Goal: Task Accomplishment & Management: Complete application form

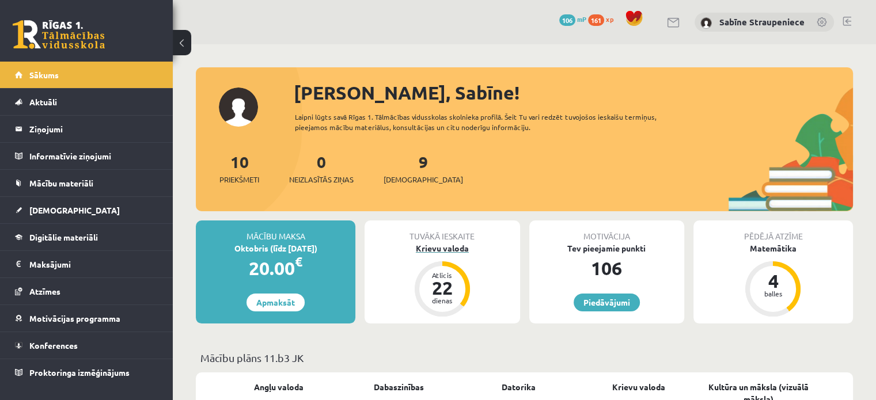
click at [427, 249] on div "Krievu valoda" at bounding box center [442, 249] width 155 height 12
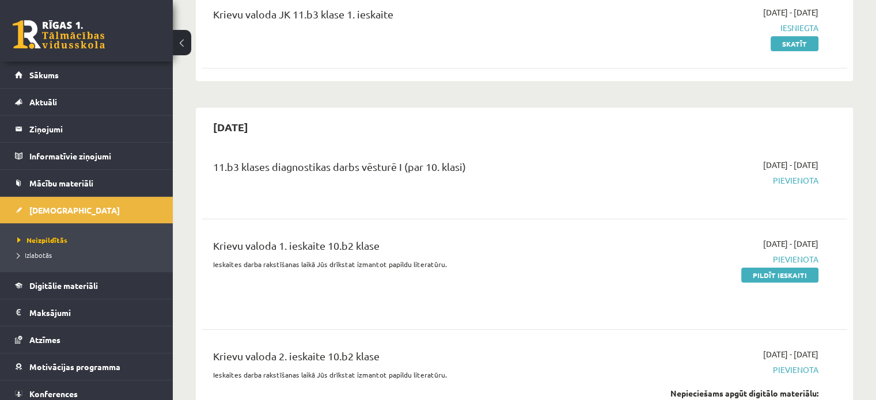
scroll to position [174, 0]
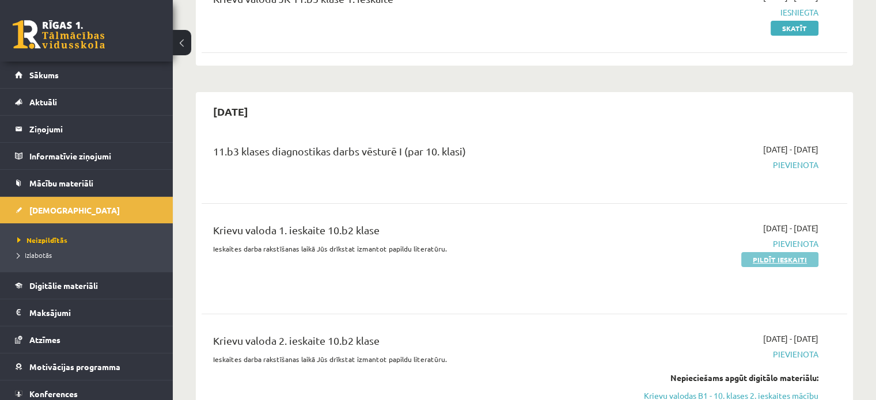
click at [779, 258] on link "Pildīt ieskaiti" at bounding box center [779, 259] width 77 height 15
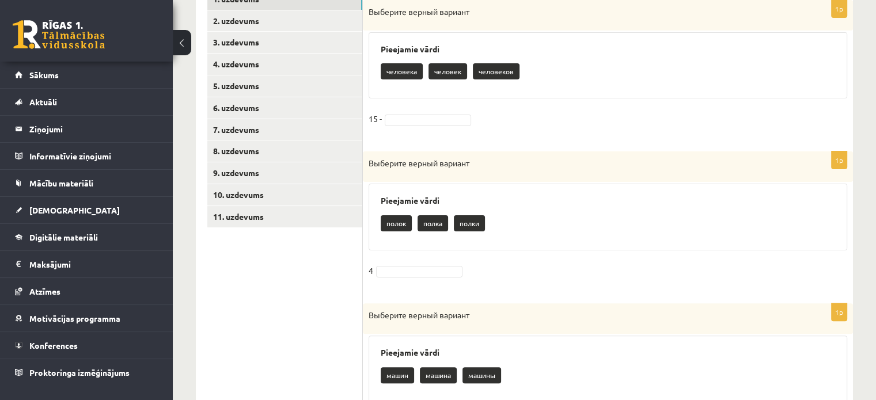
scroll to position [272, 0]
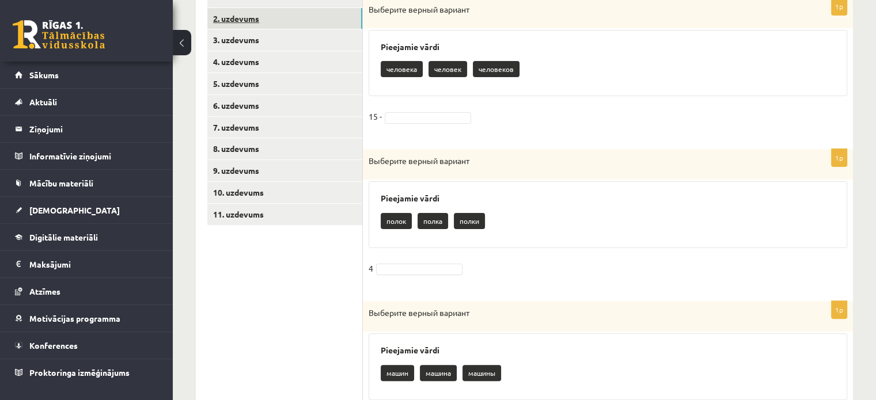
click at [257, 23] on link "2. uzdevums" at bounding box center [284, 18] width 155 height 21
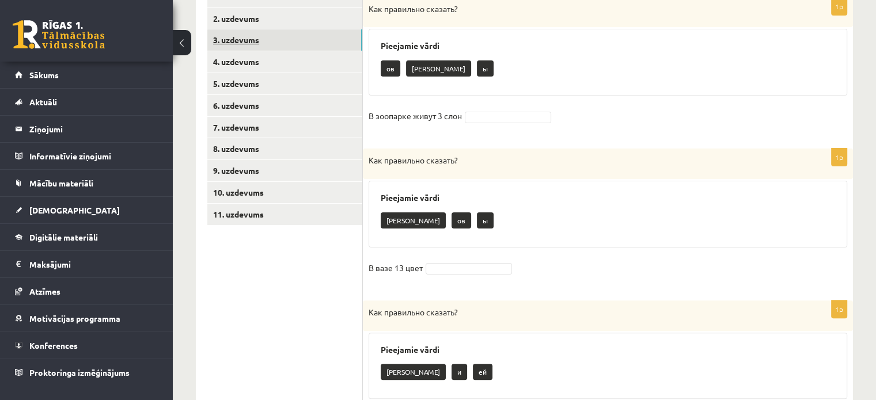
click at [244, 43] on link "3. uzdevums" at bounding box center [284, 39] width 155 height 21
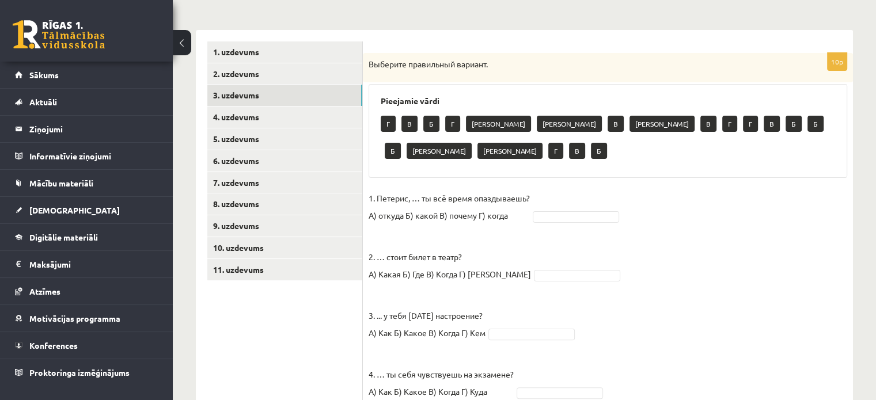
scroll to position [217, 0]
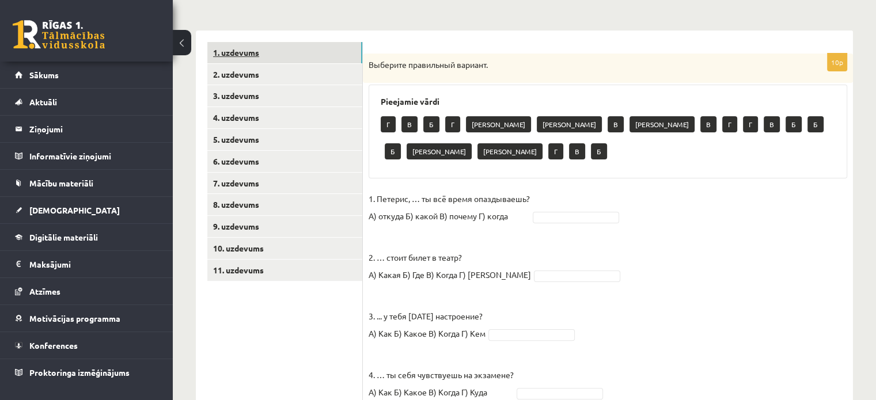
click at [244, 49] on link "1. uzdevums" at bounding box center [284, 52] width 155 height 21
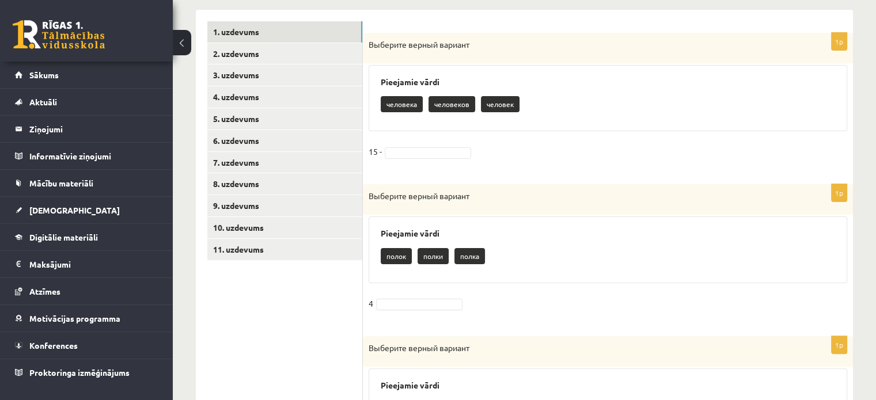
scroll to position [248, 0]
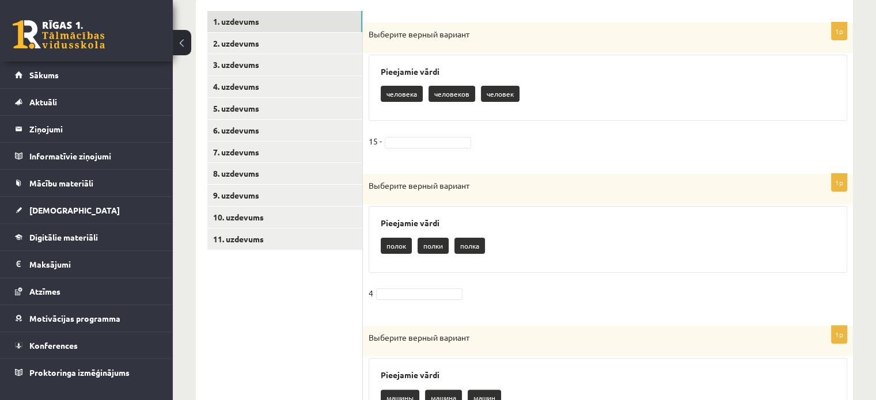
click at [500, 96] on p "человек" at bounding box center [500, 94] width 39 height 16
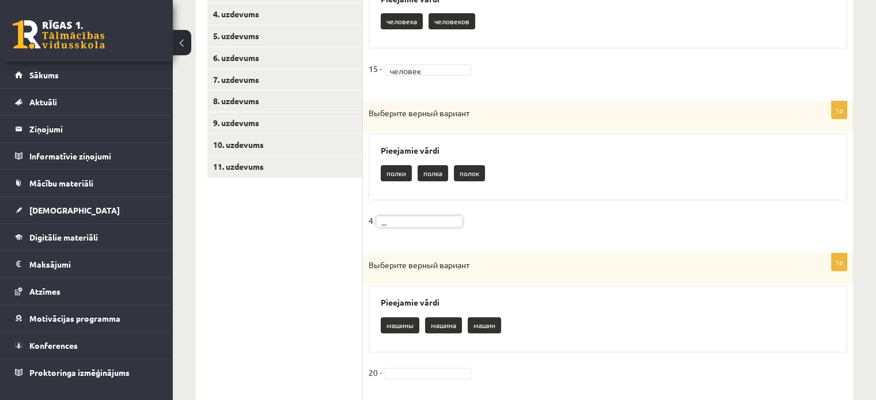
scroll to position [323, 0]
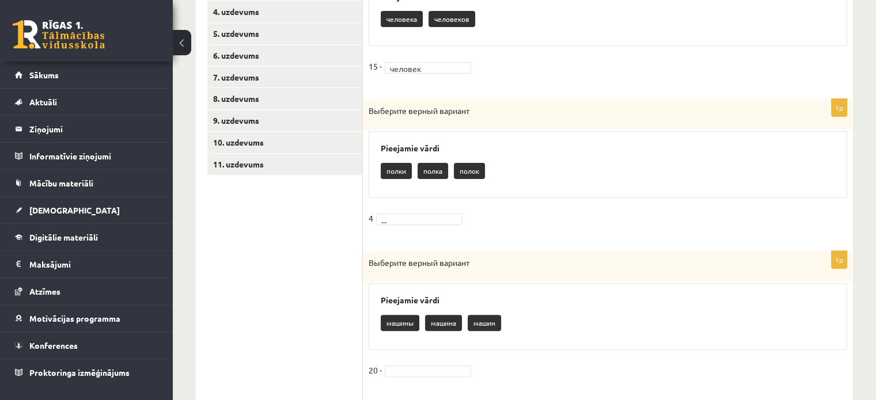
click at [383, 149] on h3 "Pieejamie vārdi" at bounding box center [608, 148] width 455 height 10
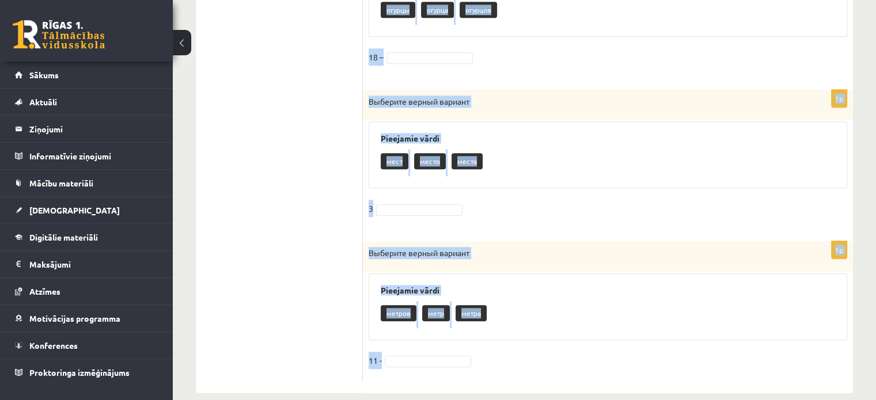
scroll to position [1256, 0]
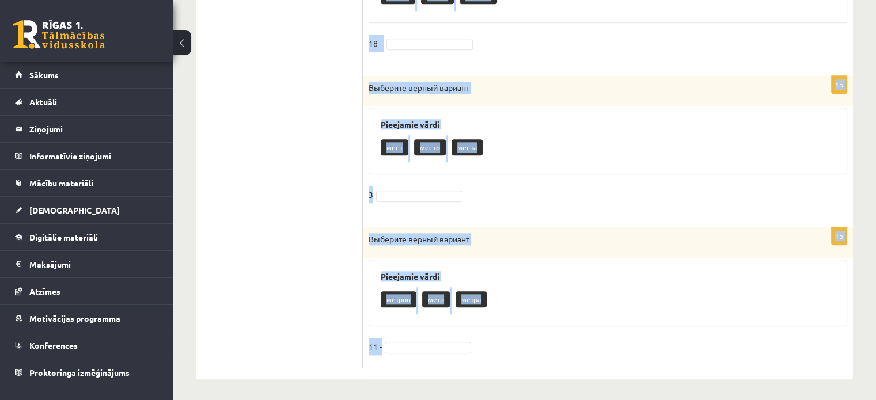
drag, startPoint x: 387, startPoint y: 168, endPoint x: 514, endPoint y: 415, distance: 278.0
copy form "полки полка полок 4 ... 1p Выберите верный вариант Pieejamie vārdi машины машин…"
click at [666, 183] on div "1p Выберите верный вариант Pieejamie vārdi мест место места 3" at bounding box center [608, 146] width 490 height 141
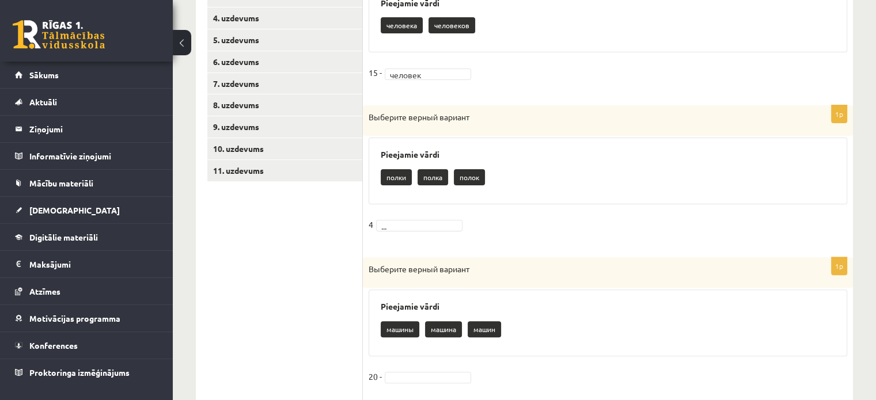
scroll to position [323, 0]
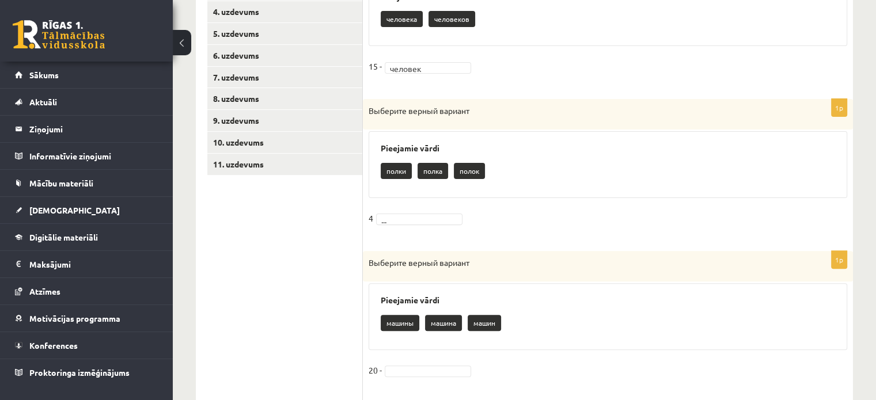
click at [452, 228] on fieldset "4 ..." at bounding box center [608, 222] width 479 height 24
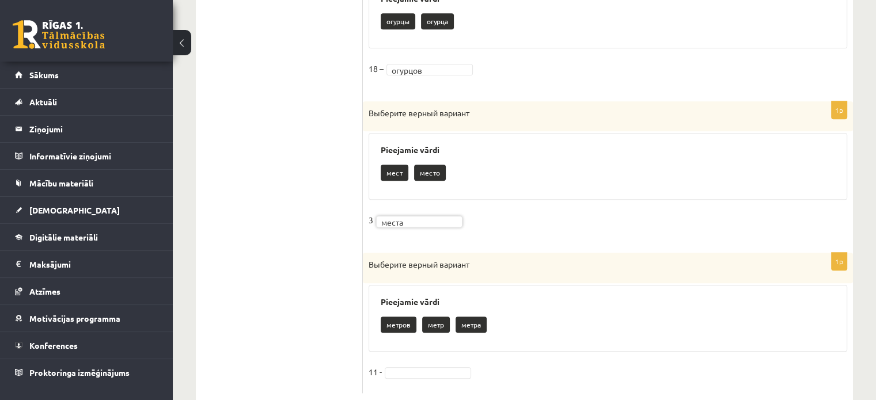
scroll to position [1256, 0]
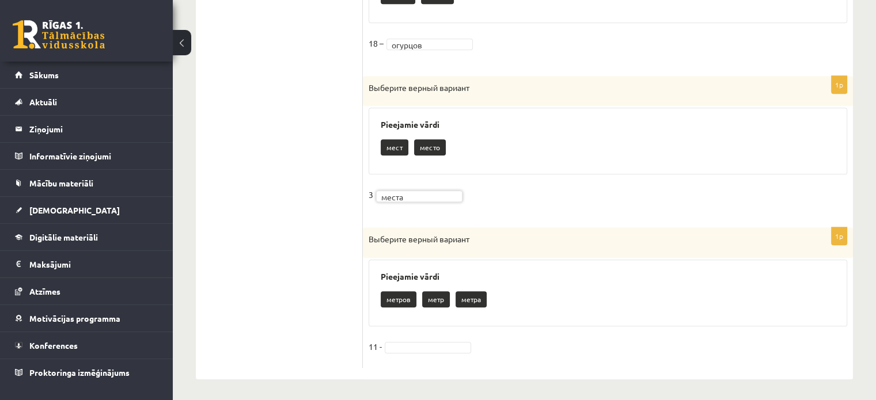
click at [401, 300] on p "метров" at bounding box center [399, 300] width 36 height 16
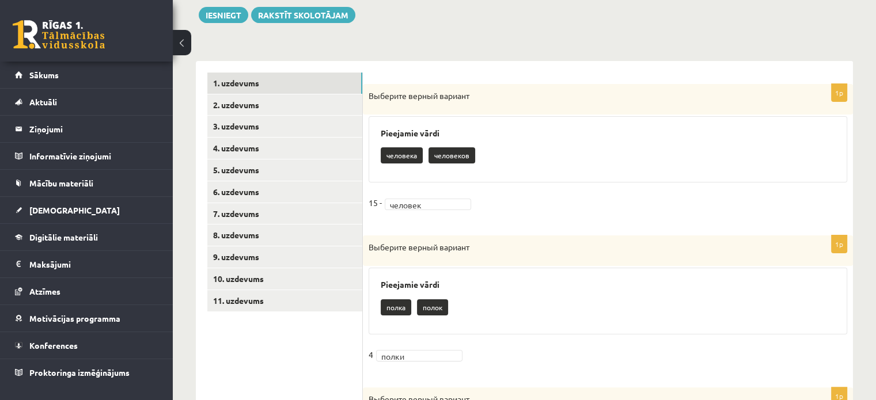
scroll to position [194, 0]
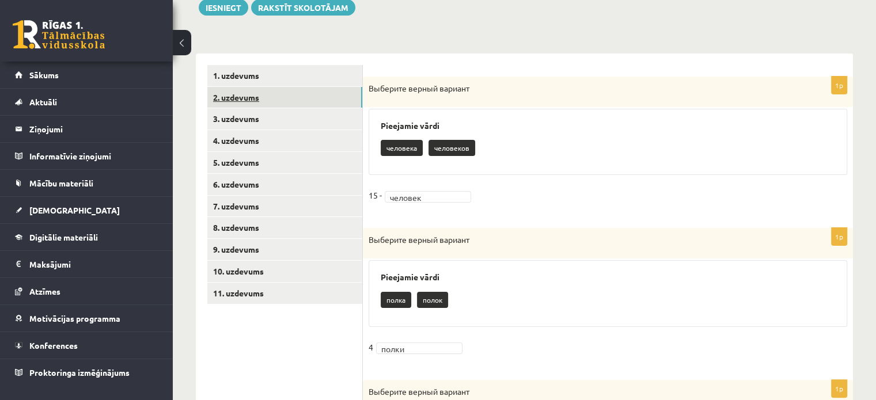
click at [313, 94] on link "2. uzdevums" at bounding box center [284, 97] width 155 height 21
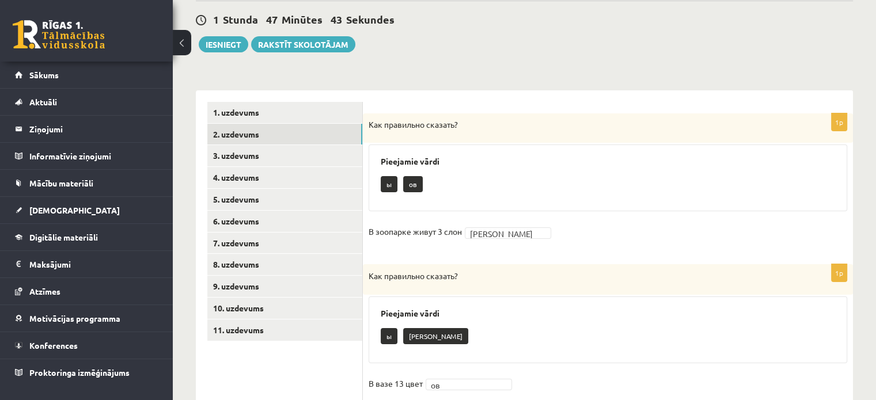
scroll to position [168, 0]
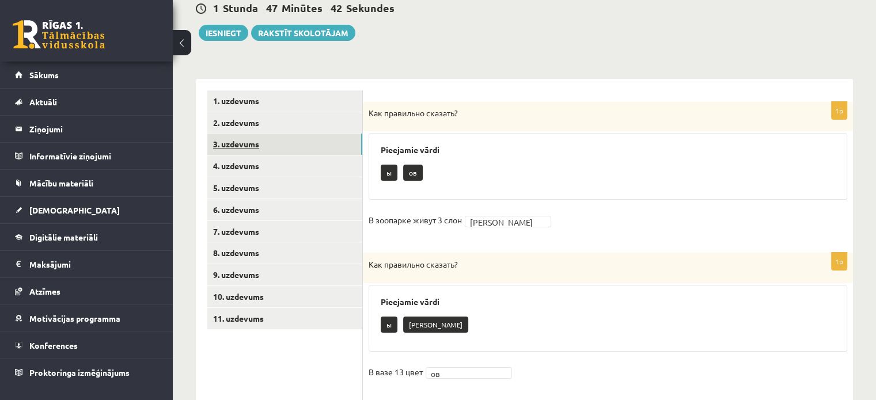
click at [300, 148] on link "3. uzdevums" at bounding box center [284, 144] width 155 height 21
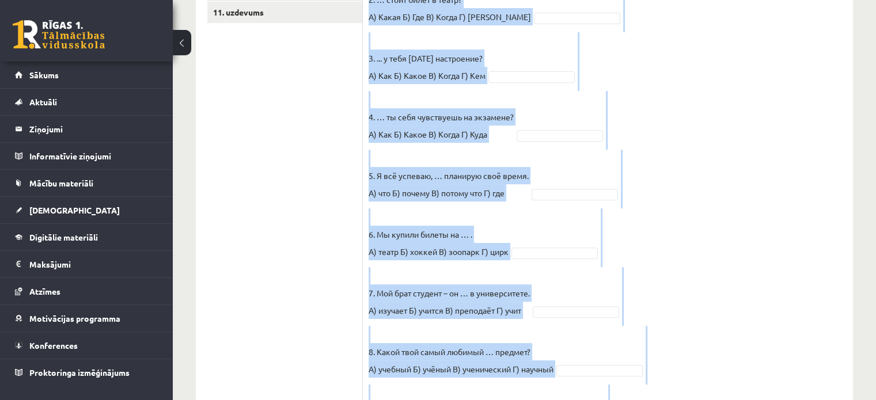
scroll to position [590, 0]
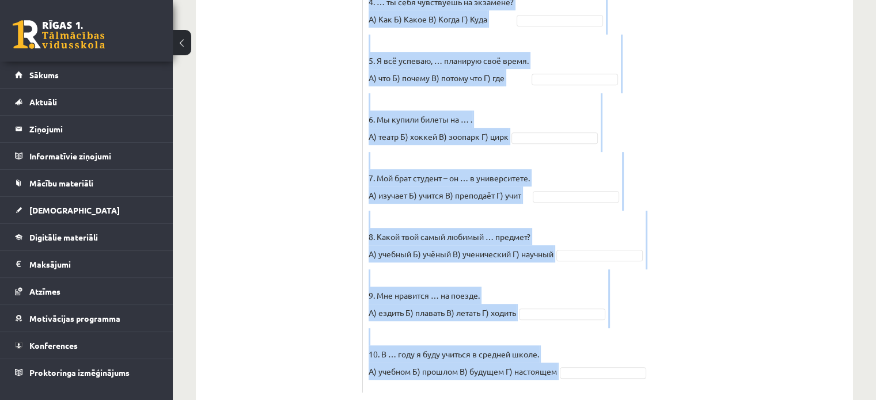
drag, startPoint x: 369, startPoint y: 147, endPoint x: 574, endPoint y: 416, distance: 338.2
copy fieldset "1. Петерис, … ты всё время опаздываешь? А) откуда Б) какой В) почему Г) когда 2…"
click at [845, 118] on fieldset "1. Петерис, … ты всё время опаздываешь? А) откуда Б) какой В) почему Г) когда 2…" at bounding box center [608, 102] width 479 height 570
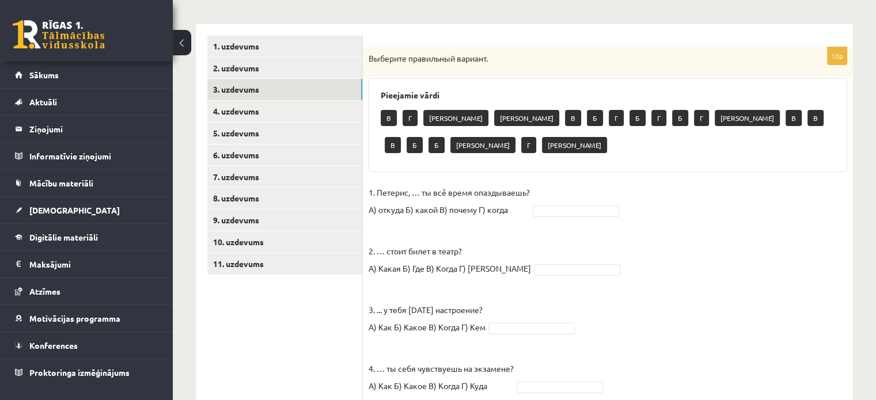
scroll to position [231, 0]
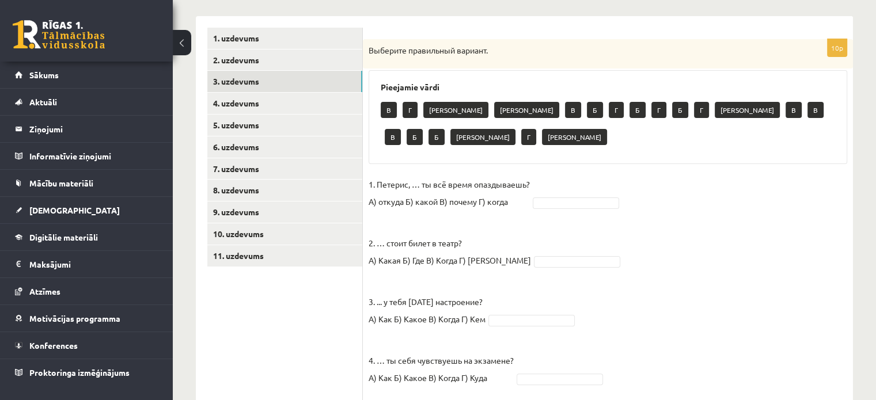
click at [407, 217] on p "2. … стоит билет в театр? А) Какая Б) Где В) Когда Г) Сколько" at bounding box center [450, 243] width 162 height 52
click at [397, 217] on p "2. … стоит билет в театр? А) Какая Б) Где В) Когда Г) Сколько" at bounding box center [450, 243] width 162 height 52
click at [412, 217] on p "2. … стоит билет в театр? А) Какая Б) Где В) Когда Г) Сколько" at bounding box center [450, 243] width 162 height 52
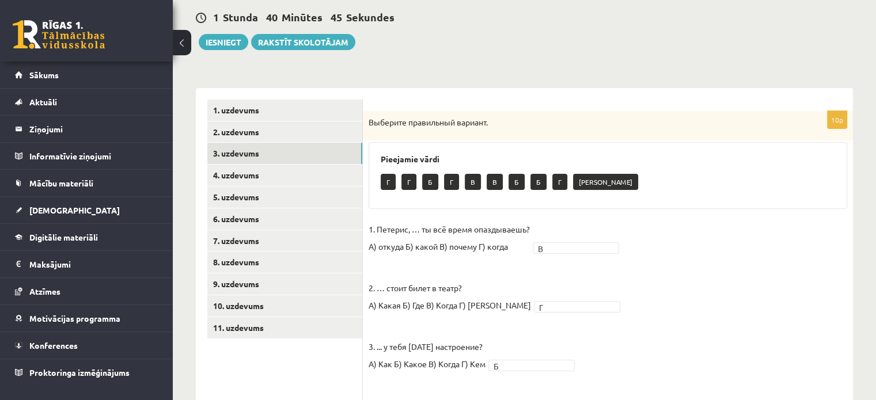
scroll to position [160, 0]
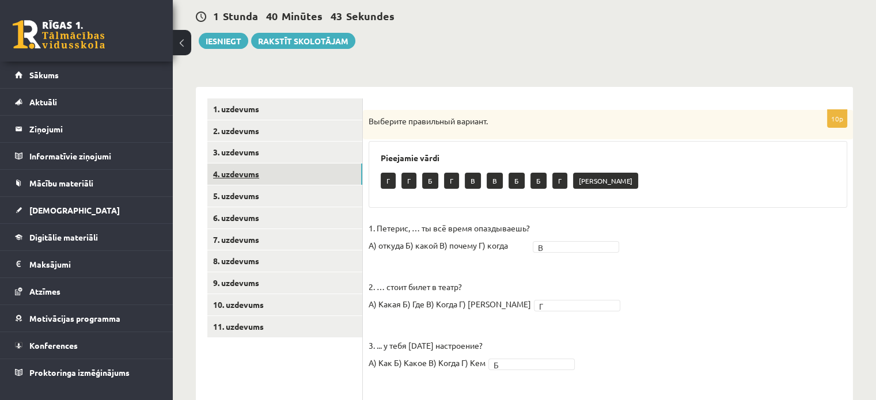
click at [269, 172] on link "4. uzdevums" at bounding box center [284, 174] width 155 height 21
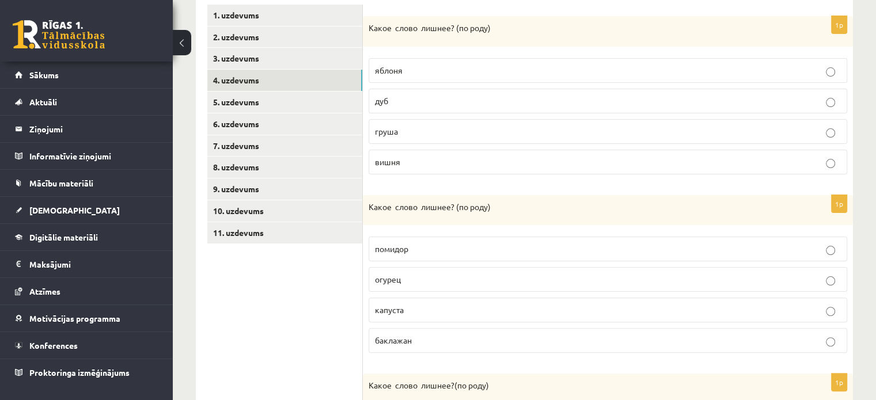
scroll to position [258, 0]
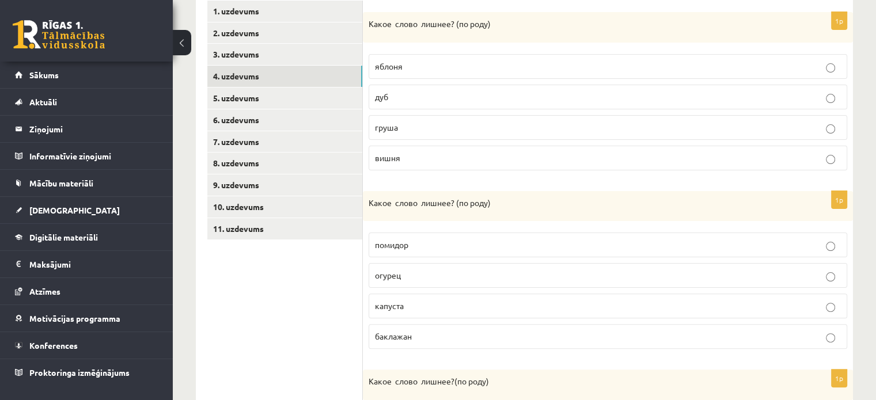
click at [813, 106] on label "дуб" at bounding box center [608, 97] width 479 height 25
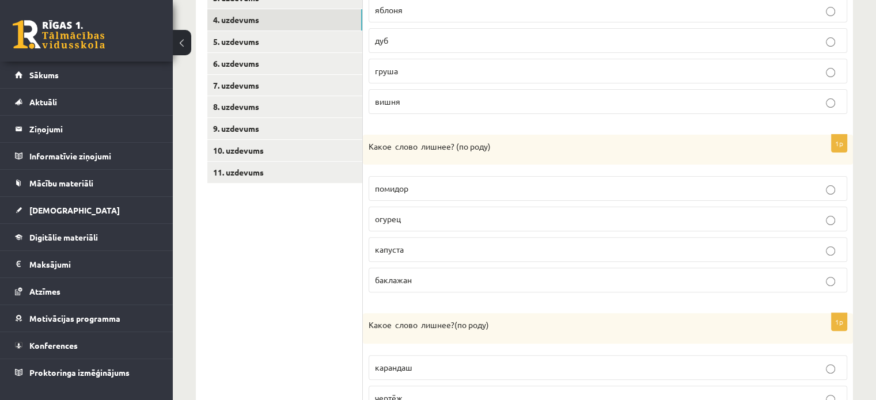
scroll to position [323, 0]
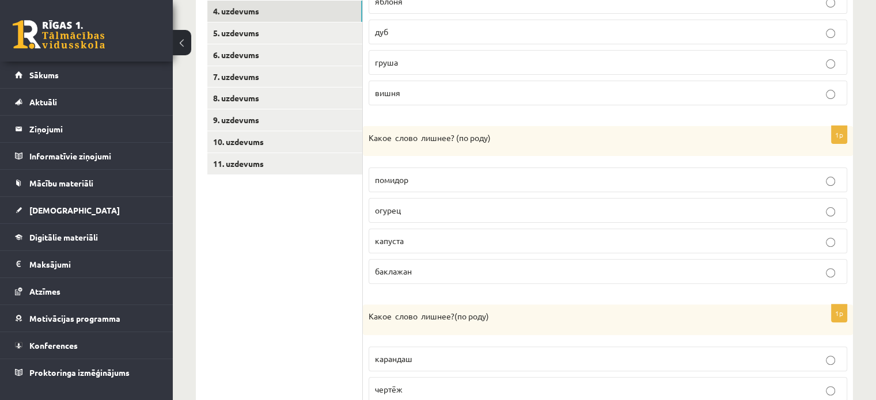
click at [590, 175] on p "помидор" at bounding box center [608, 180] width 466 height 12
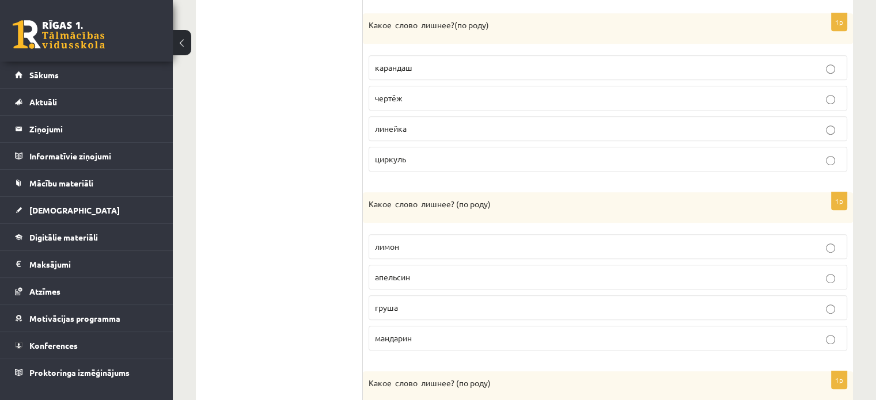
scroll to position [619, 0]
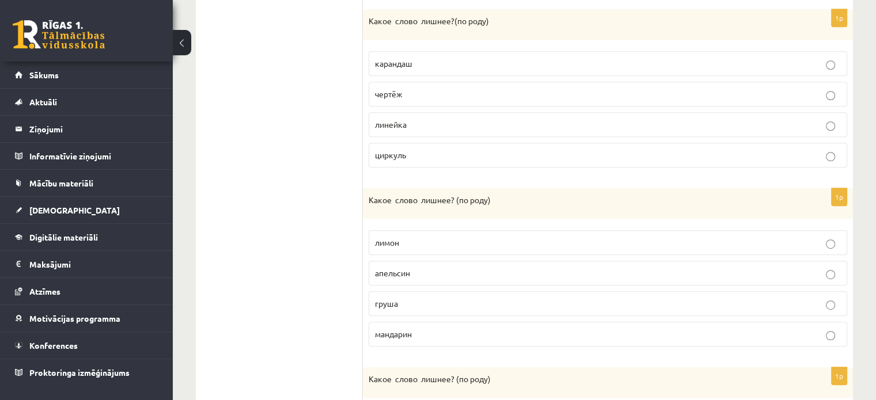
click at [535, 130] on label "линейка" at bounding box center [608, 124] width 479 height 25
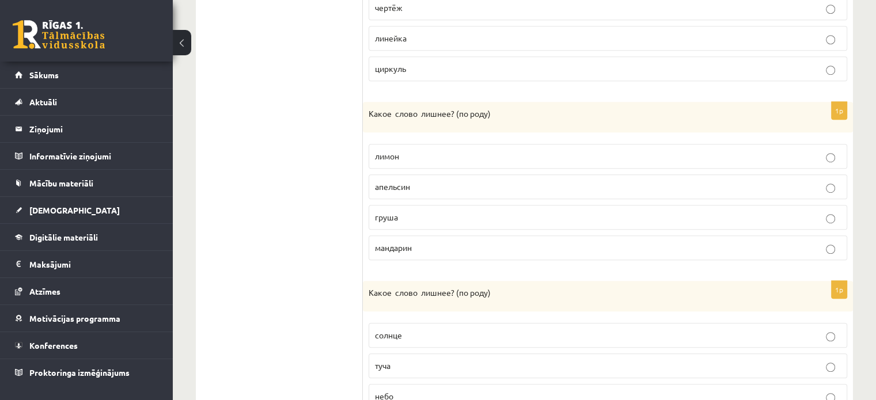
scroll to position [707, 0]
click at [490, 210] on p "груша" at bounding box center [608, 216] width 466 height 12
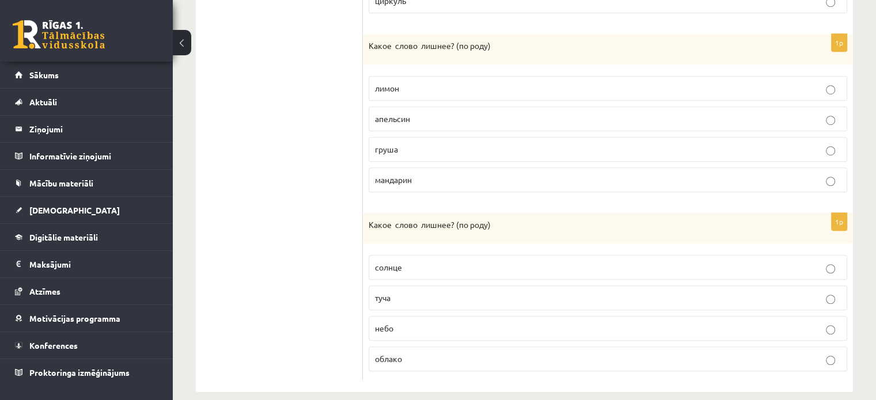
scroll to position [784, 0]
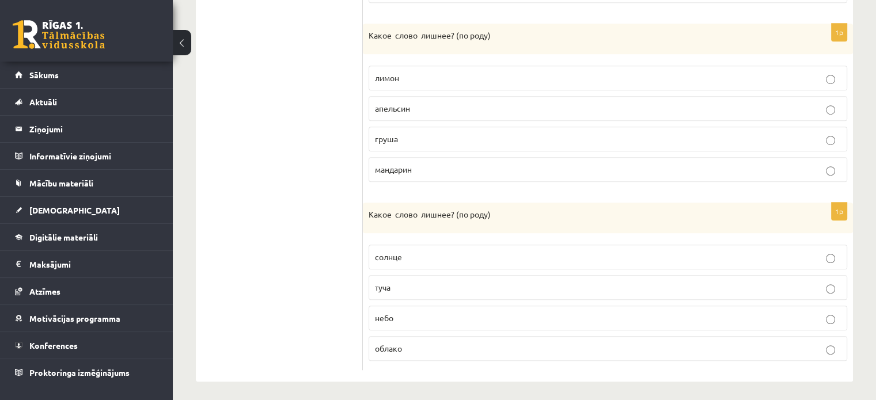
click at [497, 286] on p "туча" at bounding box center [608, 288] width 466 height 12
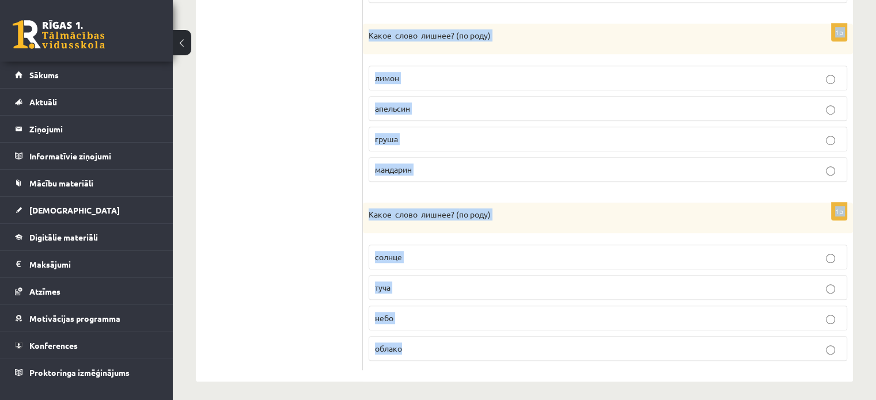
drag, startPoint x: 370, startPoint y: 220, endPoint x: 491, endPoint y: 427, distance: 240.4
copy form "Какое слово лишнее? ( по родy) яблоня дуб груша вишня 1p Какое слово лишнее? ( …"
click at [747, 164] on p "мандарин" at bounding box center [608, 170] width 466 height 12
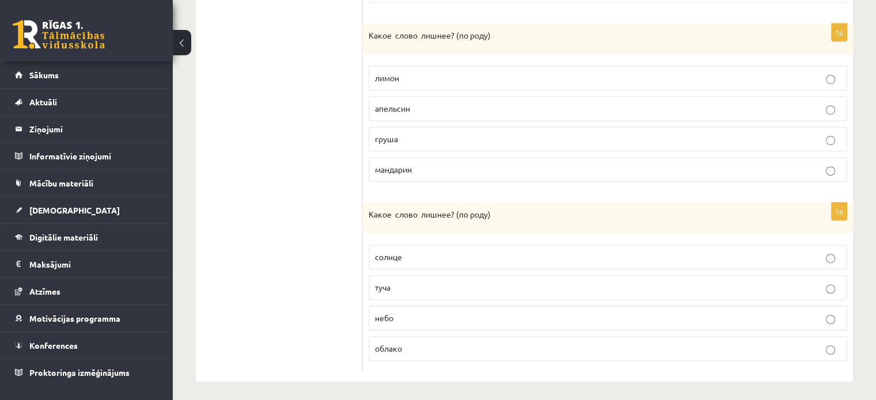
click at [758, 150] on fieldset "лимон апельсин груша мандарин" at bounding box center [608, 123] width 479 height 126
click at [813, 140] on p "груша" at bounding box center [608, 139] width 466 height 12
click at [751, 345] on p "облако" at bounding box center [608, 349] width 466 height 12
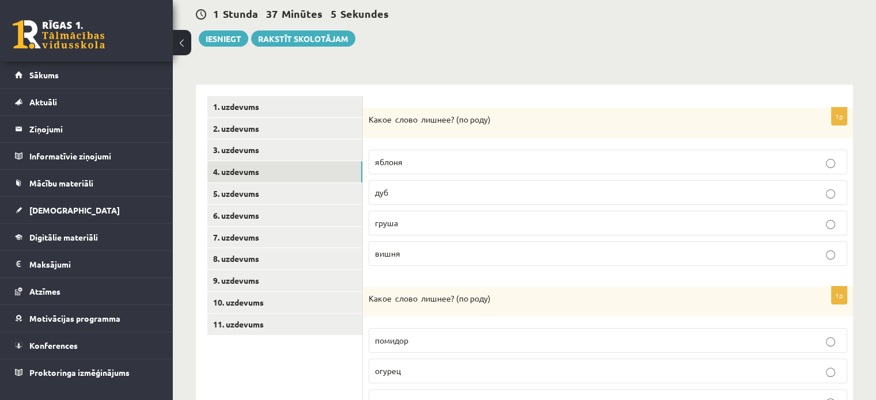
scroll to position [165, 0]
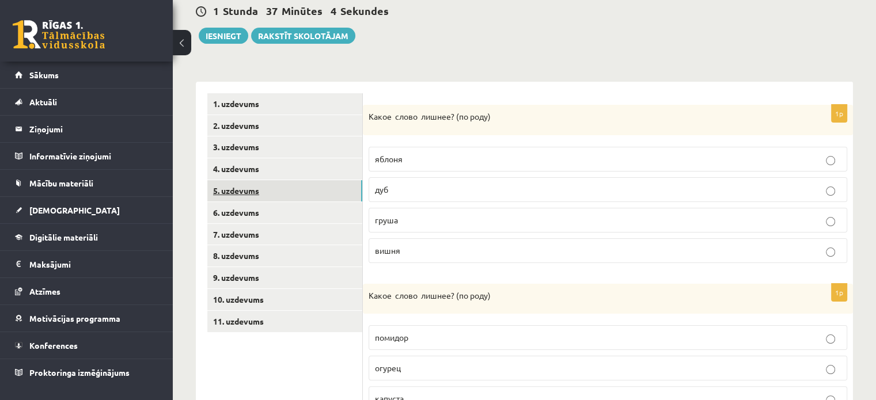
click at [253, 193] on link "5. uzdevums" at bounding box center [284, 190] width 155 height 21
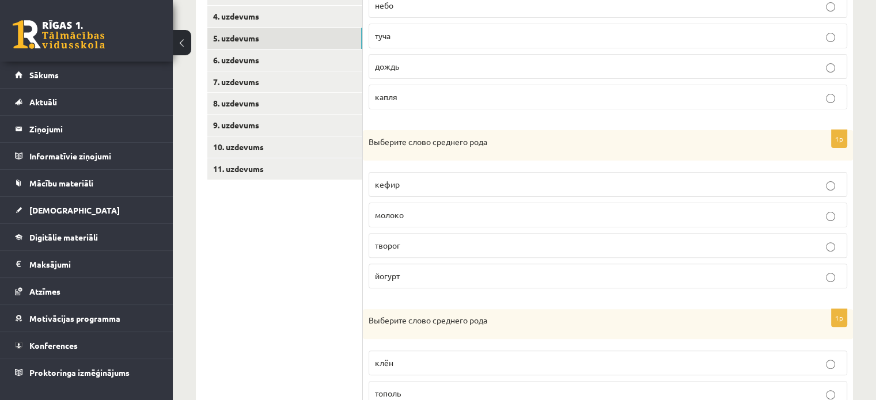
scroll to position [320, 0]
click at [528, 214] on p "молоко" at bounding box center [608, 213] width 466 height 12
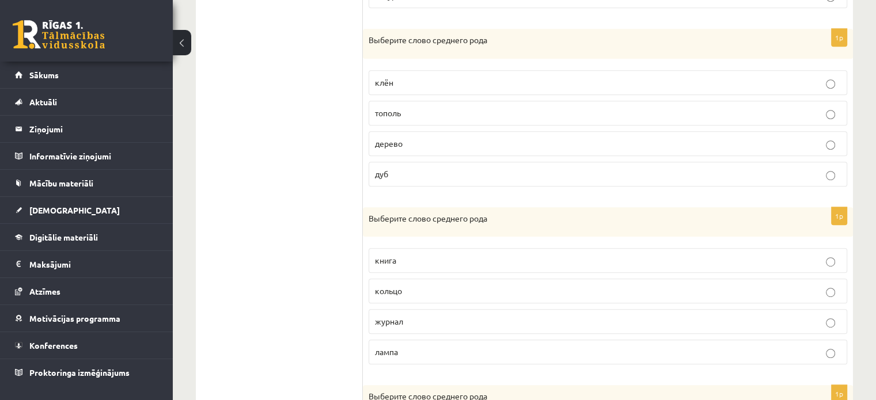
scroll to position [600, 0]
click at [566, 133] on label "дерево" at bounding box center [608, 142] width 479 height 25
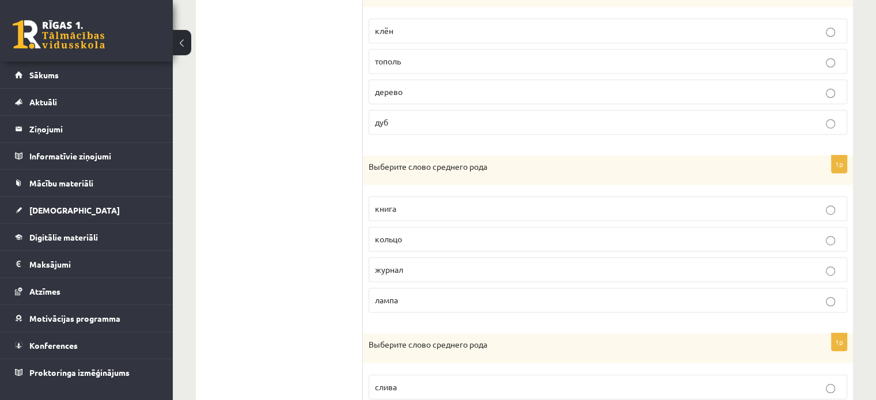
scroll to position [652, 0]
click at [560, 246] on label "кольцо" at bounding box center [608, 237] width 479 height 25
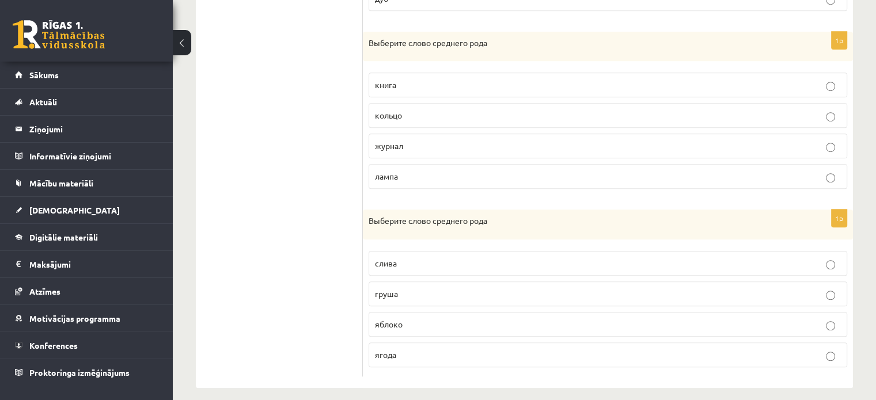
scroll to position [781, 0]
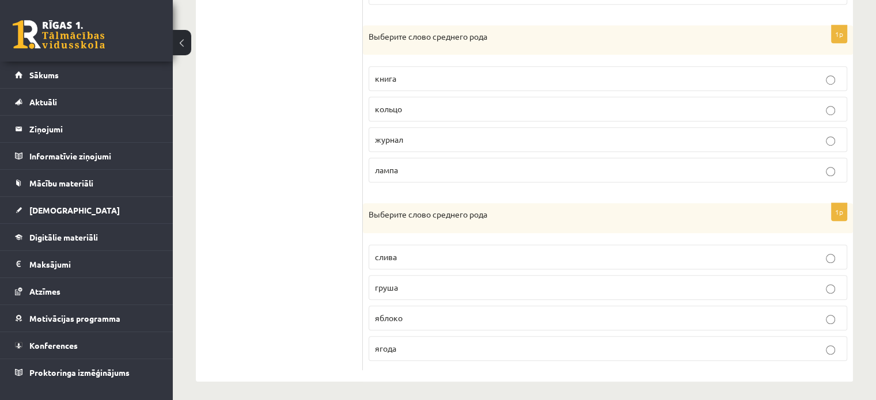
click at [667, 317] on p "яблоко" at bounding box center [608, 318] width 466 height 12
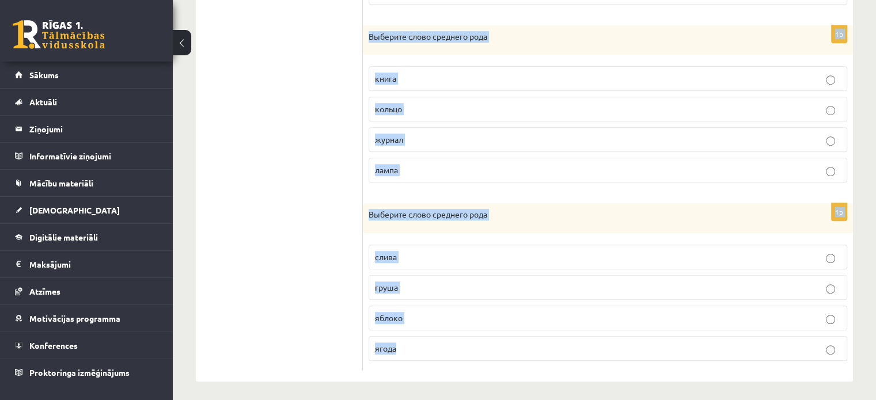
drag, startPoint x: 369, startPoint y: 113, endPoint x: 528, endPoint y: 427, distance: 352.5
copy form "Выберите слово среднего рода небо туча дождь капля 1p Выберите слово среднего р…"
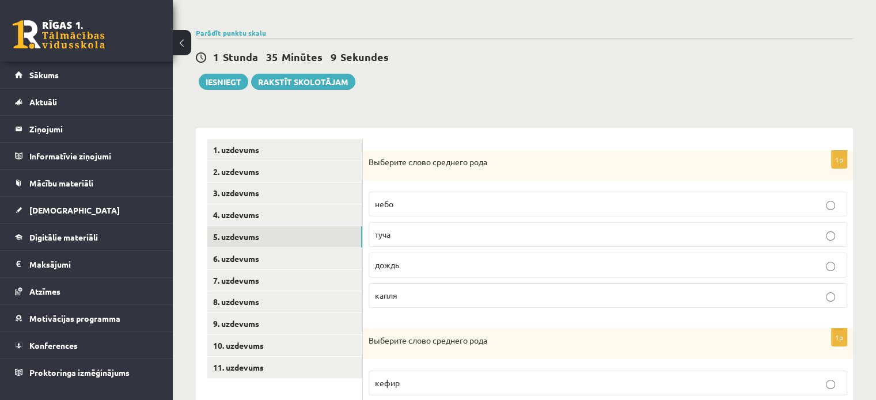
scroll to position [120, 0]
click at [298, 263] on link "6. uzdevums" at bounding box center [284, 257] width 155 height 21
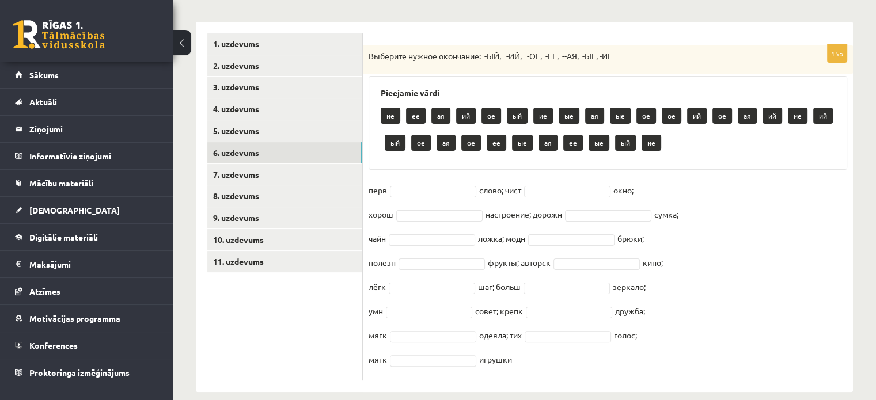
scroll to position [240, 0]
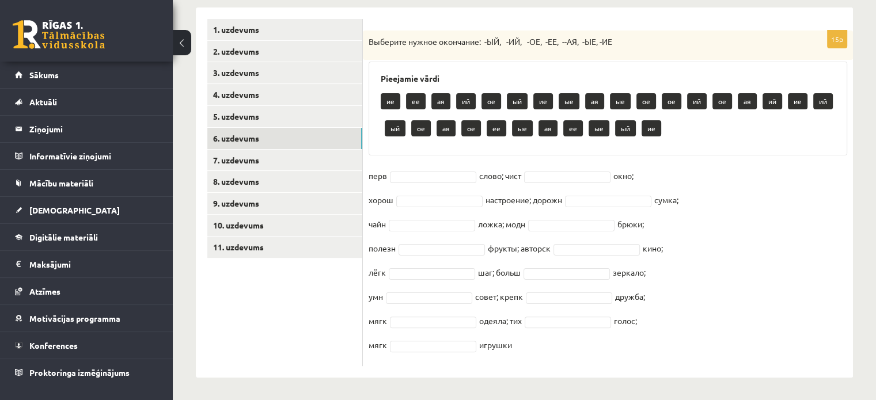
drag, startPoint x: 369, startPoint y: 173, endPoint x: 616, endPoint y: 355, distance: 307.0
click at [616, 355] on fieldset "перв слово; чист окно; хорош настроение; дорожн сумка; чайн ложка; модн брюки; …" at bounding box center [608, 264] width 479 height 194
copy fieldset "перв слово; чист окно; хорош настроение; дорожн сумка; чайн ложка; модн брюки; …"
click at [440, 184] on fieldset "перв слово; чист окно; хорош настроение; дорожн сумка; чайн ложка; модн брюки; …" at bounding box center [608, 264] width 479 height 194
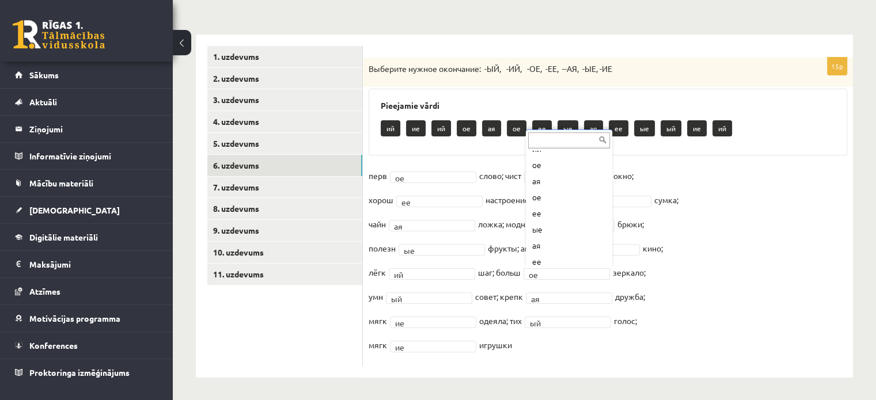
scroll to position [60, 0]
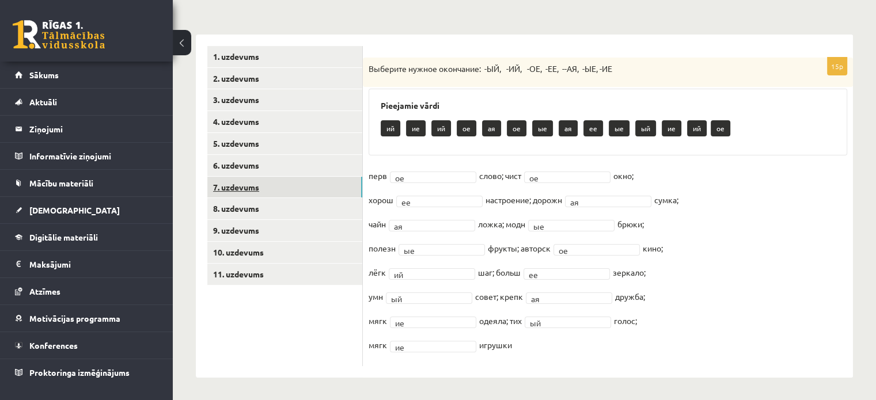
click at [238, 185] on link "7. uzdevums" at bounding box center [284, 187] width 155 height 21
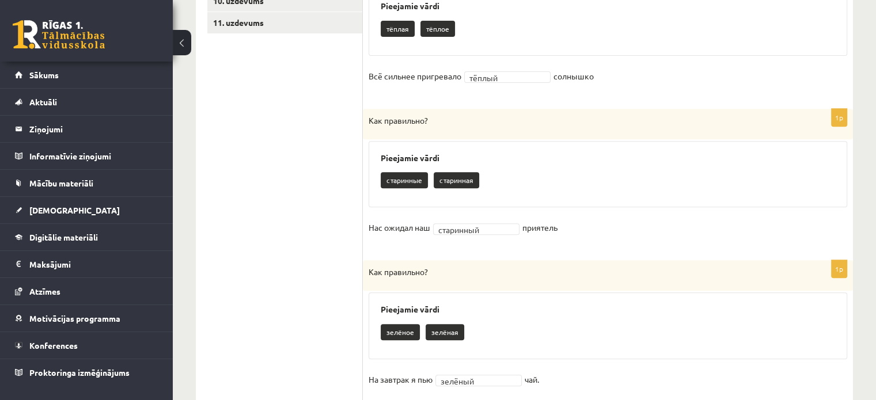
scroll to position [114, 0]
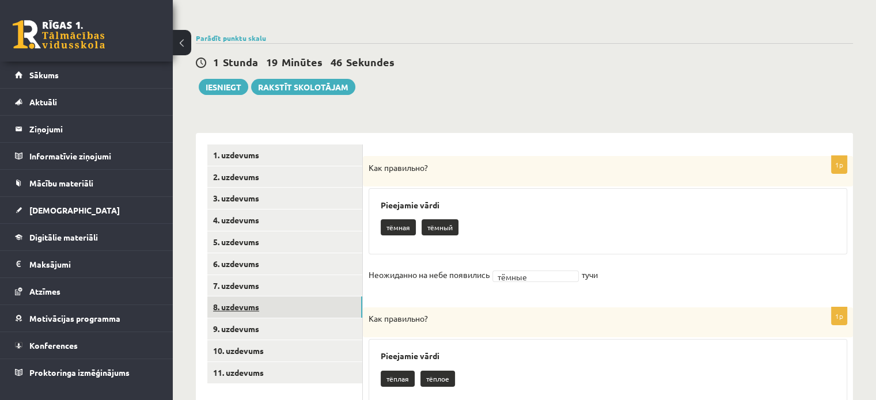
click at [291, 311] on link "8. uzdevums" at bounding box center [284, 307] width 155 height 21
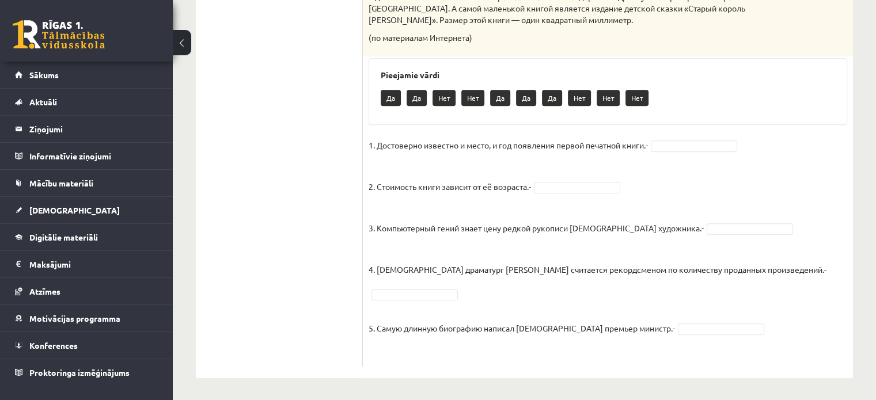
scroll to position [670, 0]
click at [696, 236] on fieldset "1. Достоверно известно и место, и год появления первой печатной книги.- Нет ***…" at bounding box center [608, 248] width 479 height 225
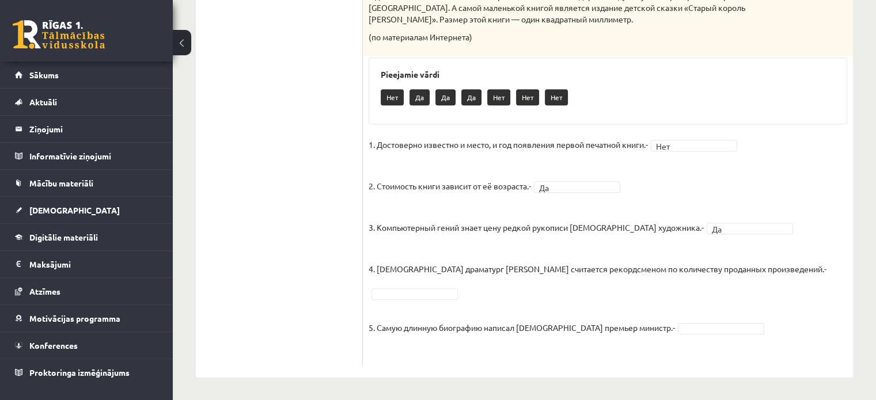
click at [789, 268] on fieldset "1. Достоверно известно и место, и год появления первой печатной книги.- Нет ***…" at bounding box center [608, 248] width 479 height 225
click at [793, 272] on fieldset "1. Достоверно известно и место, и год появления первой печатной книги.- Нет ***…" at bounding box center [608, 248] width 479 height 225
click at [789, 270] on fieldset "1. Достоверно известно и место, и год появления первой печатной книги.- Нет ***…" at bounding box center [608, 248] width 479 height 225
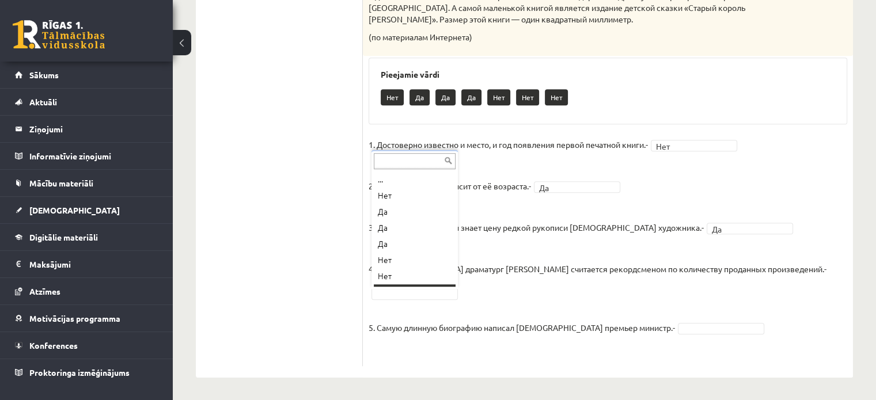
scroll to position [14, 0]
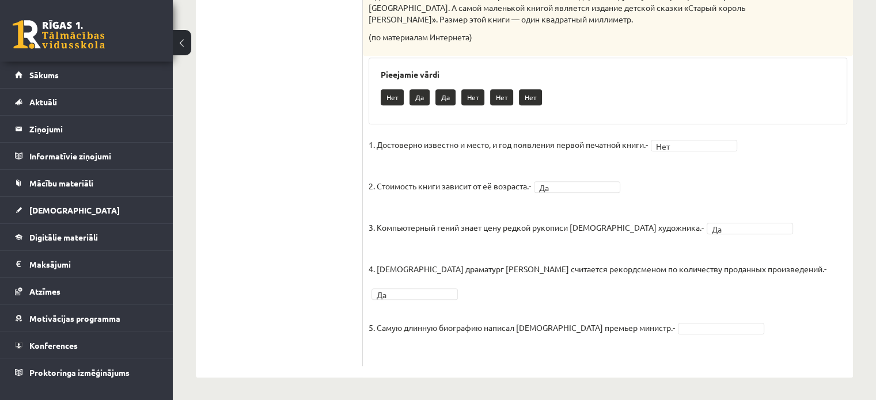
click at [415, 350] on fieldset "1. Достоверно известно и место, и год появления первой печатной книги.- Нет ***…" at bounding box center [608, 248] width 479 height 225
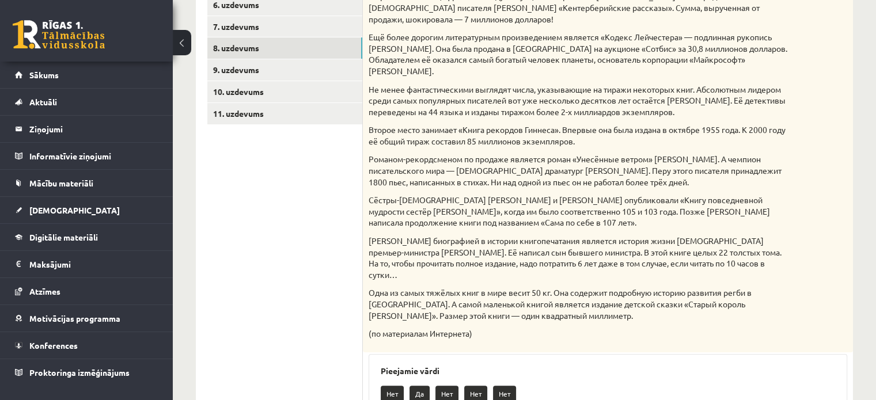
scroll to position [371, 0]
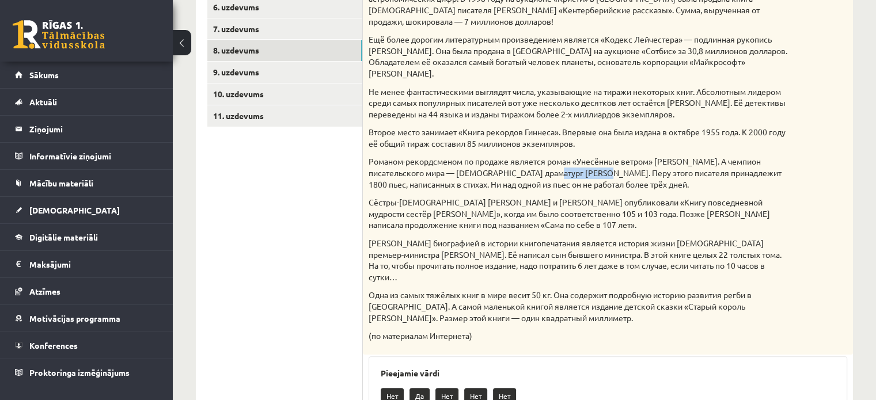
drag, startPoint x: 542, startPoint y: 172, endPoint x: 589, endPoint y: 175, distance: 47.3
click at [589, 175] on p "Романом-рекордсменом по продаже является роман «Унесённые ветром» Маргарет Митч…" at bounding box center [579, 173] width 421 height 34
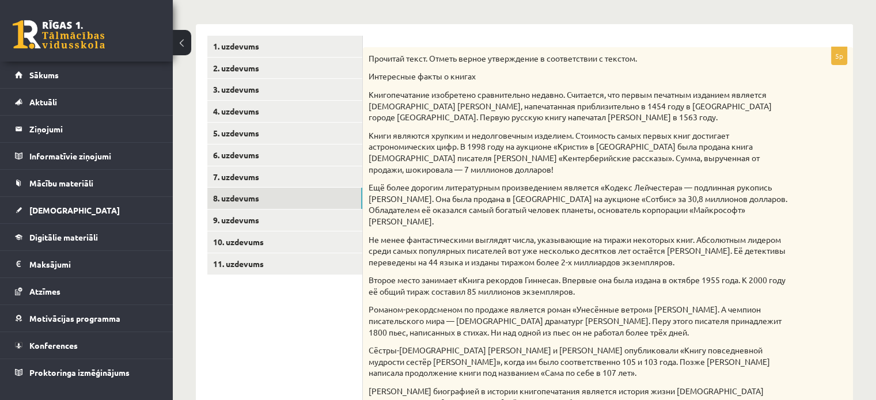
scroll to position [224, 0]
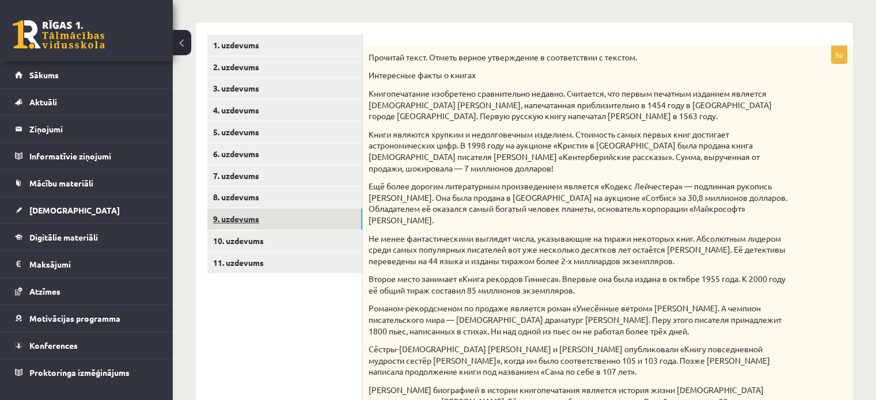
click at [290, 214] on link "9. uzdevums" at bounding box center [284, 219] width 155 height 21
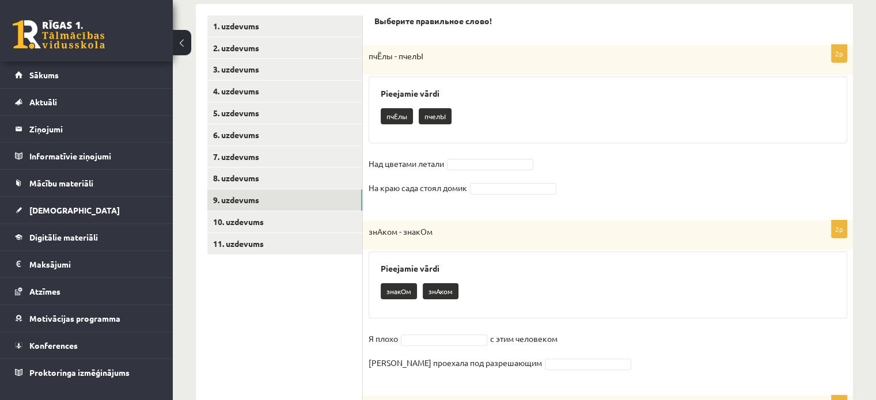
scroll to position [242, 0]
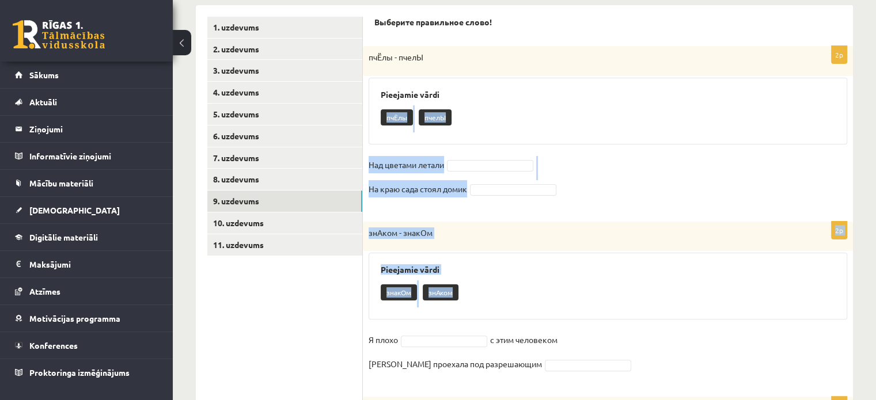
drag, startPoint x: 387, startPoint y: 118, endPoint x: 487, endPoint y: 283, distance: 193.2
click at [487, 283] on form "Выберите правильное слово! 2p пчЁлы - пчелЫ Pieejamie vārdi пчЁлы пчелЫ Над цве…" at bounding box center [607, 377] width 467 height 720
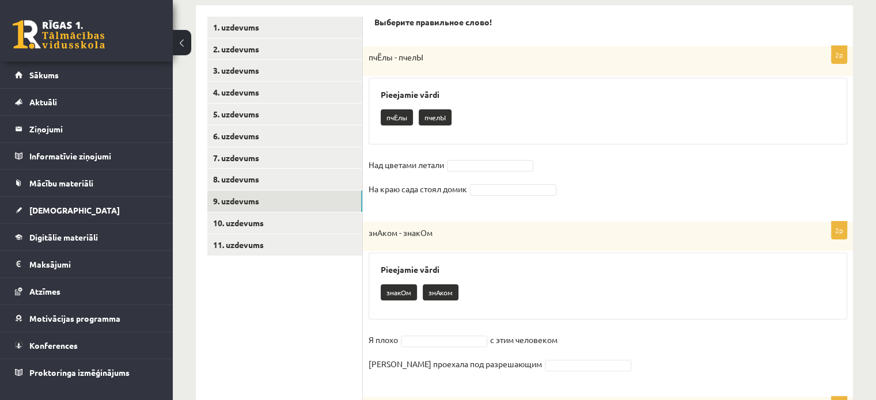
click at [374, 122] on div "Pieejamie vārdi пчЁлы пчелЫ" at bounding box center [608, 111] width 479 height 67
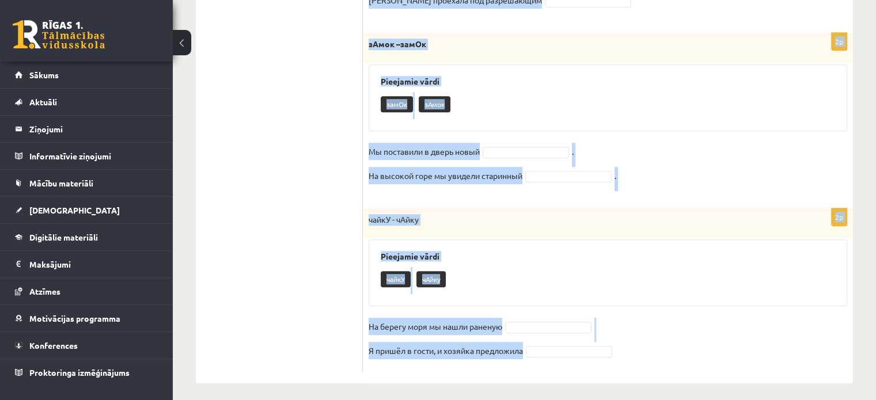
scroll to position [611, 0]
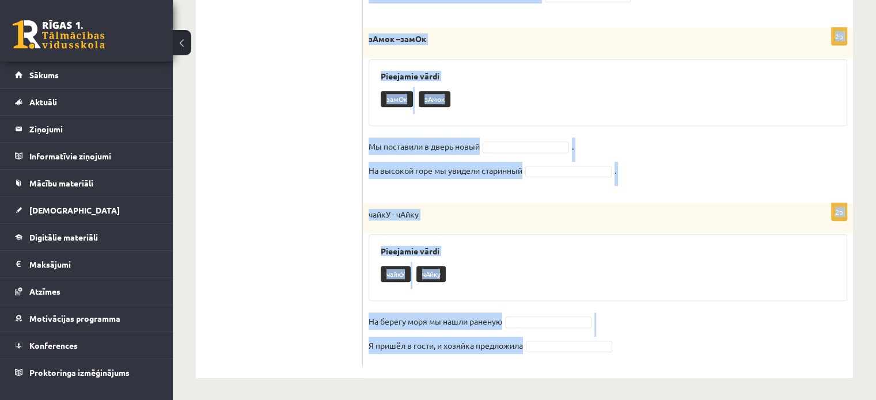
drag, startPoint x: 385, startPoint y: 115, endPoint x: 567, endPoint y: 398, distance: 336.4
copy form "пчЁлы пчелЫ Над цветами летали На краю сада стоял домик 2p знАком - знакОм Piee…"
click at [712, 149] on fieldset "Мы поставили в дверь новый . На высокой горе мы увидели старинный ." at bounding box center [608, 162] width 479 height 48
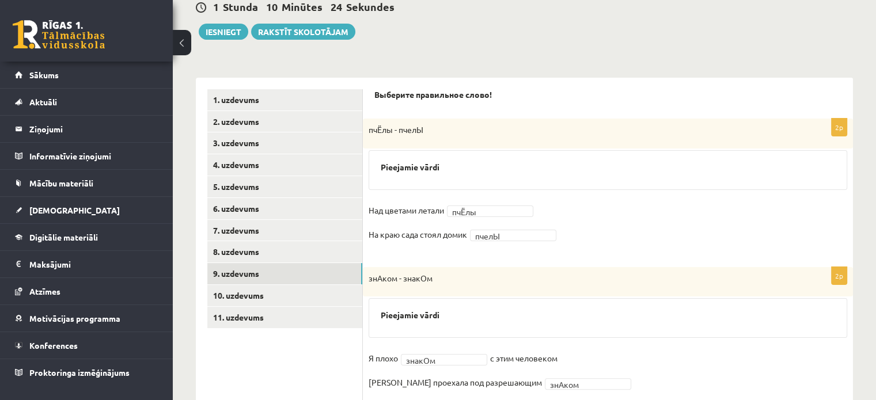
scroll to position [177, 0]
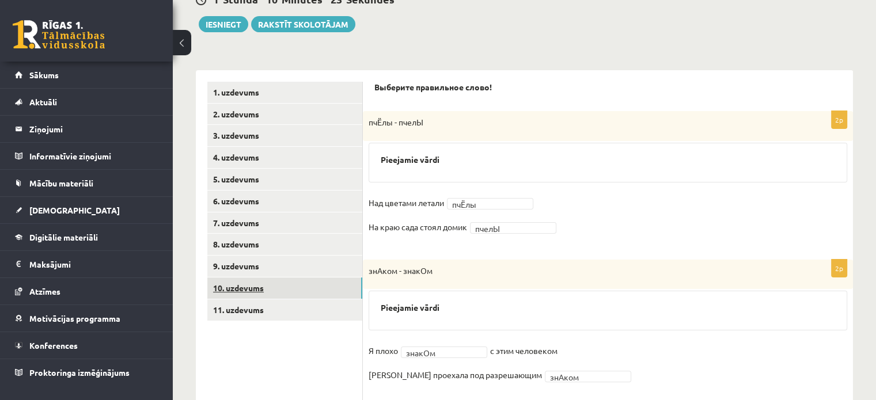
click at [288, 292] on link "10. uzdevums" at bounding box center [284, 288] width 155 height 21
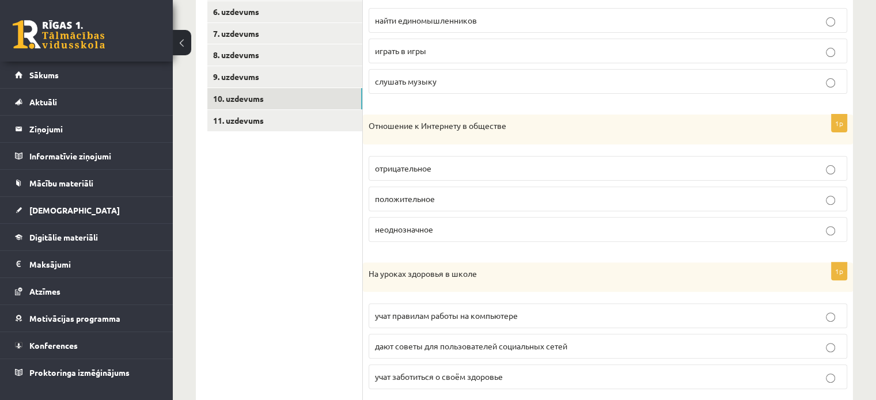
scroll to position [372, 0]
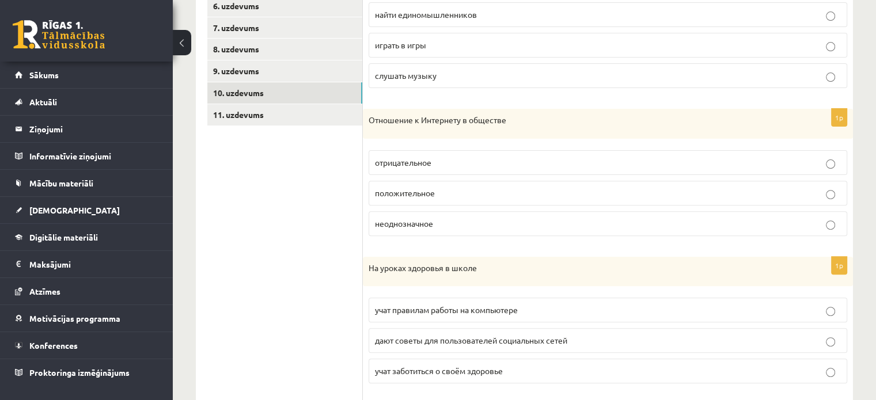
click at [737, 169] on label "отрицательное" at bounding box center [608, 162] width 479 height 25
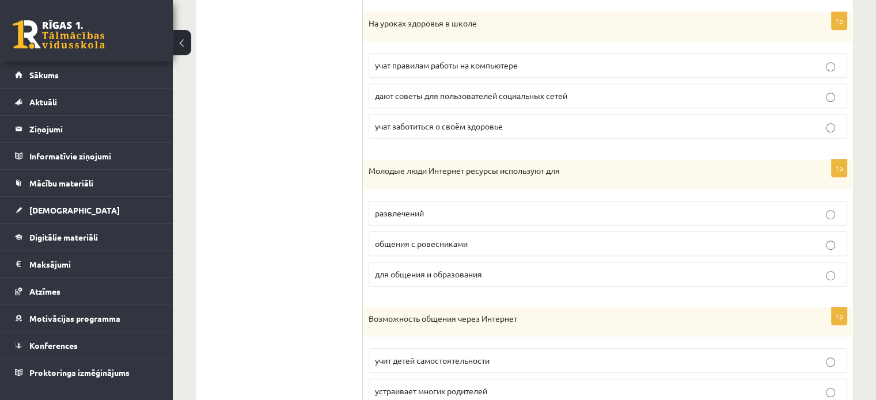
scroll to position [618, 0]
click at [812, 119] on p "учат заботиться о своём здоровье" at bounding box center [608, 125] width 466 height 12
click at [637, 273] on p "для общения и образования" at bounding box center [608, 273] width 466 height 12
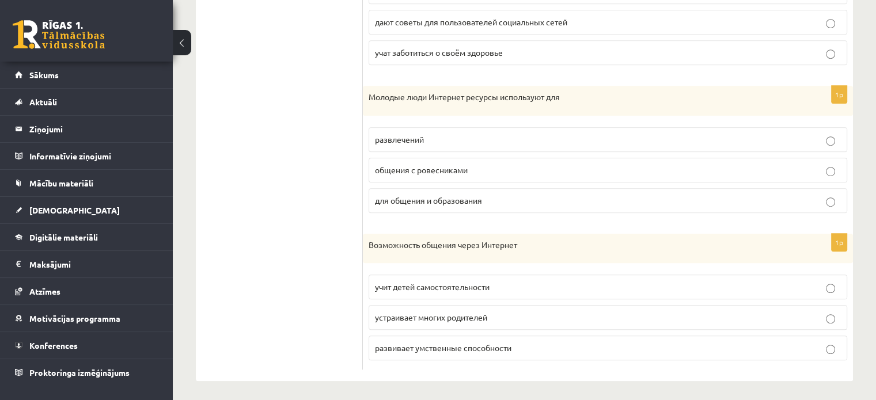
scroll to position [692, 0]
click at [758, 281] on p "учит детей самостоятельности" at bounding box center [608, 286] width 466 height 12
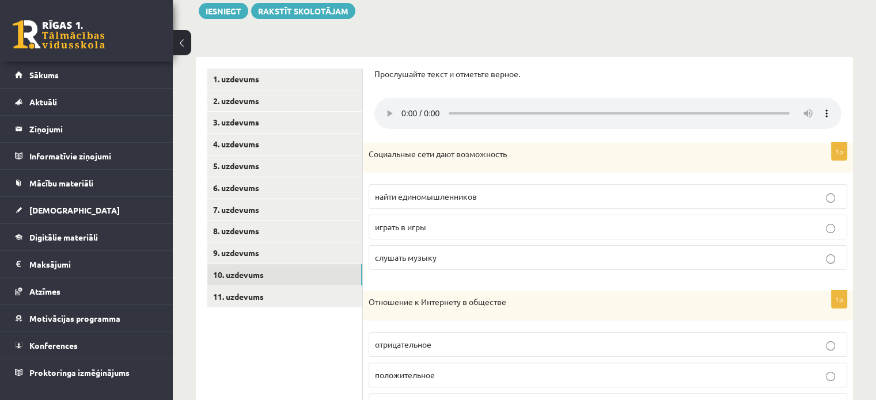
scroll to position [196, 0]
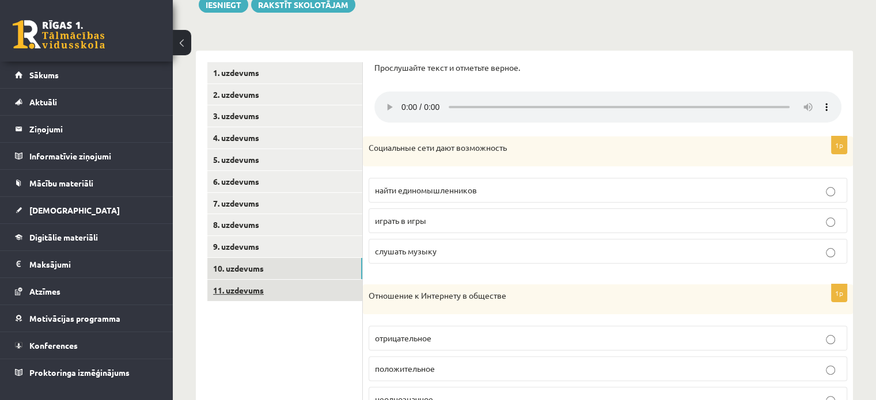
click at [294, 287] on link "11. uzdevums" at bounding box center [284, 290] width 155 height 21
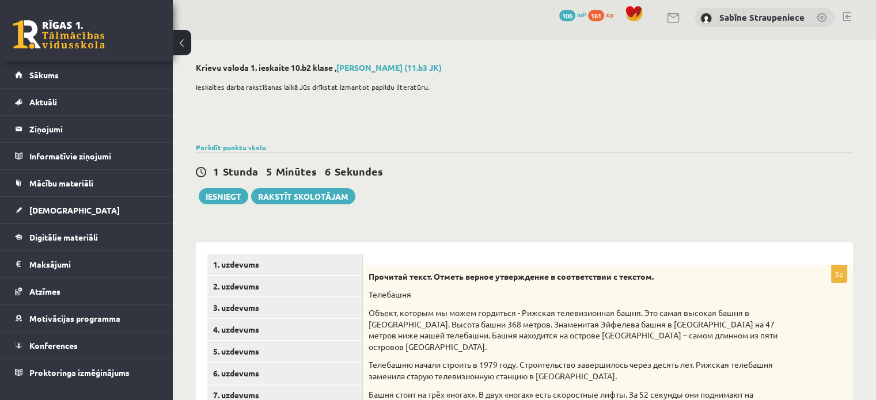
scroll to position [9, 0]
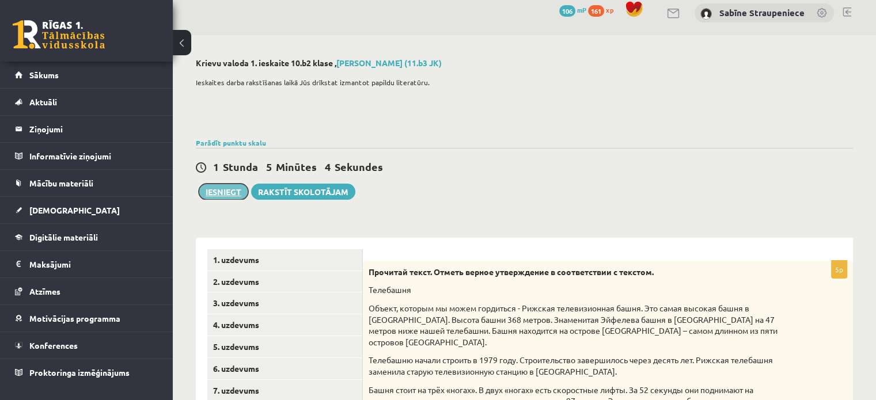
click at [224, 188] on button "Iesniegt" at bounding box center [224, 192] width 50 height 16
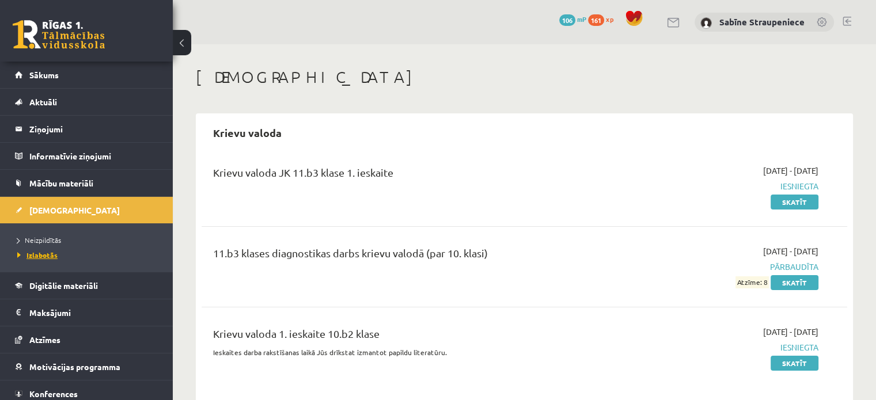
click at [82, 255] on link "Izlabotās" at bounding box center [89, 255] width 144 height 10
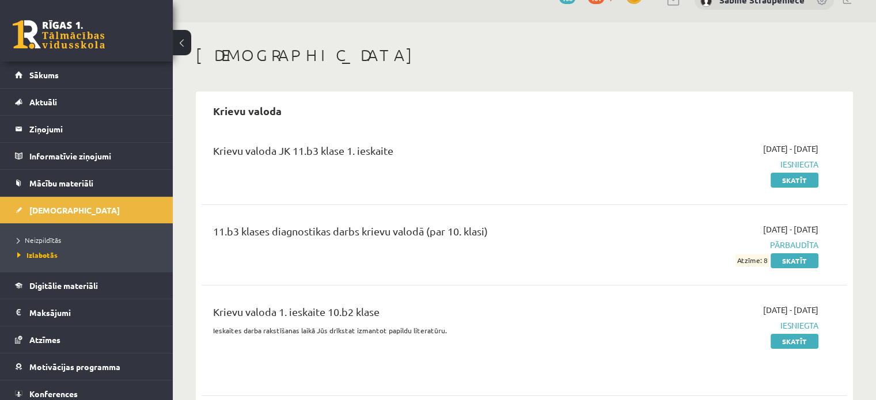
scroll to position [20, 0]
